Goal: Use online tool/utility

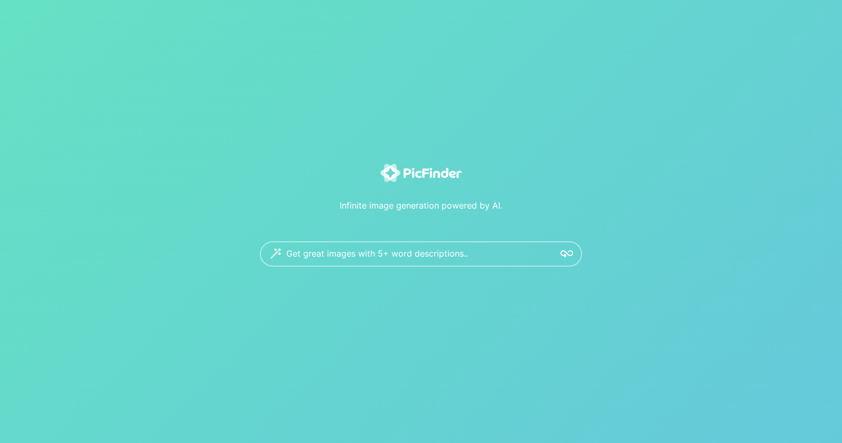
click at [353, 256] on textarea at bounding box center [416, 253] width 260 height 25
click at [309, 255] on textarea at bounding box center [400, 264] width 229 height 47
type textarea "**********"
